Goal: Information Seeking & Learning: Learn about a topic

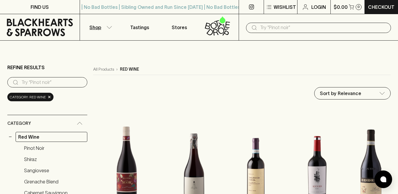
click at [115, 155] on img at bounding box center [126, 158] width 67 height 103
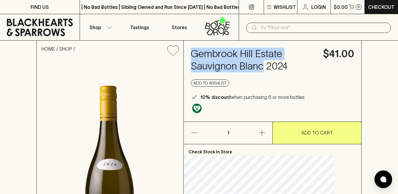
drag, startPoint x: 275, startPoint y: 66, endPoint x: 201, endPoint y: 51, distance: 75.6
click at [201, 51] on div "Gembrook Hill Estate Sauvignon Blanc 2024 $41.00 Add to wishlist 10% discount w…" at bounding box center [273, 81] width 178 height 81
copy h4 "Gembrook Hill Estate Sauvignon Blanc"
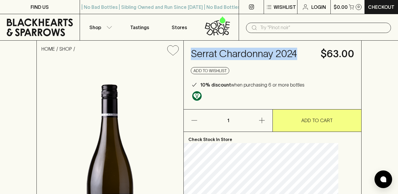
drag, startPoint x: 225, startPoint y: 63, endPoint x: 198, endPoint y: 53, distance: 28.3
click at [198, 53] on div "Serrat Chardonnay 2024 $63.00 Add to wishlist 10% discount when purchasing 6 or…" at bounding box center [273, 75] width 178 height 68
copy h4 "Serrat Chardonnay 2024"
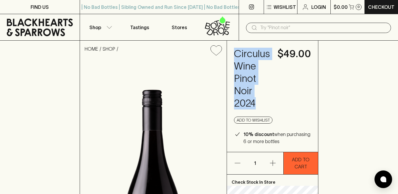
drag, startPoint x: 257, startPoint y: 102, endPoint x: 234, endPoint y: 55, distance: 52.3
click at [235, 55] on h4 "Circulus Wine Pinot Noir 2024" at bounding box center [252, 79] width 36 height 62
copy h4 "Circulus Wine Pinot Noir 2024"
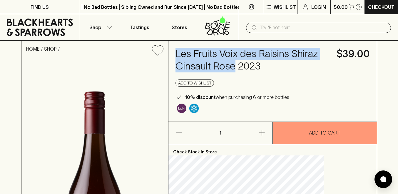
drag, startPoint x: 224, startPoint y: 79, endPoint x: 201, endPoint y: 56, distance: 32.6
click at [201, 56] on div "Les Fruits Voix des Raisins Shiraz Cinsault Rose 2023 $39.00 Add to wishlist 10…" at bounding box center [272, 81] width 208 height 81
copy h4 "Les Fruits Voix des Raisins Shiraz Cinsault Rose"
click at [289, 27] on input "text" at bounding box center [323, 27] width 126 height 9
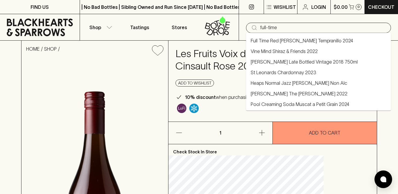
click at [300, 39] on link "Full Time Red [PERSON_NAME] Tempranillo 2024" at bounding box center [302, 40] width 102 height 7
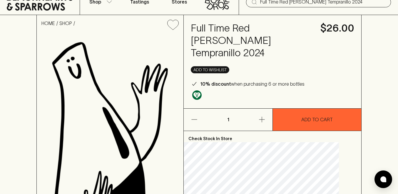
scroll to position [6, 0]
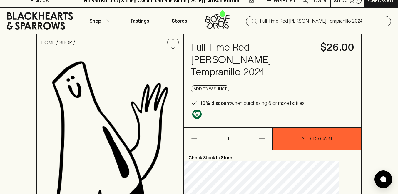
type input "Full Time Red [PERSON_NAME] Tempranillo 2024"
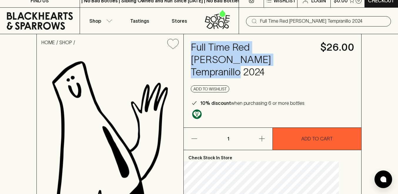
drag, startPoint x: 277, startPoint y: 59, endPoint x: 199, endPoint y: 49, distance: 79.2
click at [199, 49] on div "Full Time Red [PERSON_NAME] Tempranillo 2024 $26.00 Add to wishlist 10% discoun…" at bounding box center [273, 80] width 178 height 93
copy h4 "Full Time Red [PERSON_NAME] Tempranillo 2024"
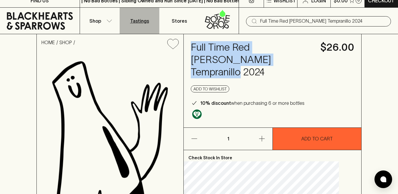
click at [140, 21] on p "Tastings" at bounding box center [139, 20] width 19 height 7
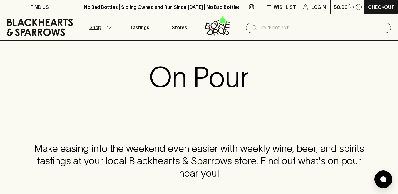
click at [107, 24] on button "Shop" at bounding box center [100, 27] width 40 height 26
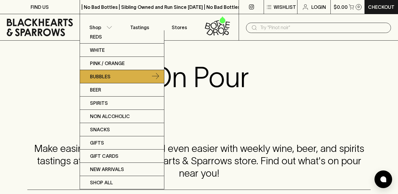
click at [108, 78] on p "Bubbles" at bounding box center [100, 76] width 21 height 7
